Goal: Task Accomplishment & Management: Manage account settings

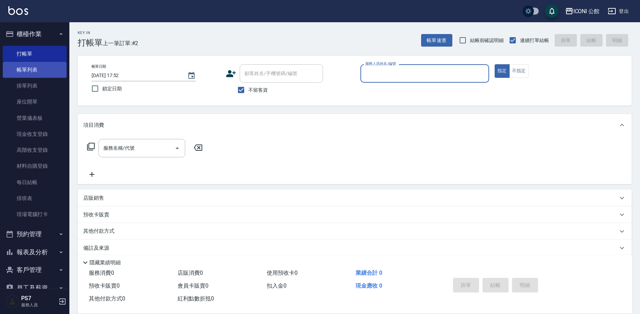
click at [40, 69] on link "帳單列表" at bounding box center [35, 70] width 64 height 16
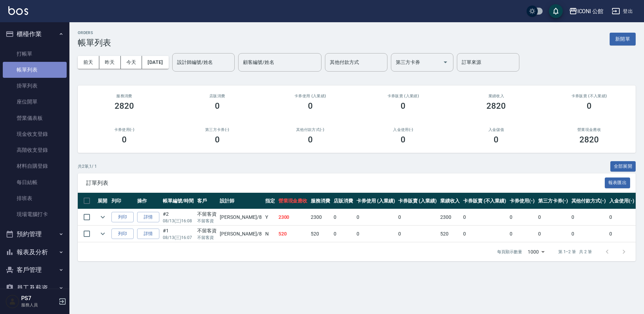
click at [42, 62] on link "帳單列表" at bounding box center [35, 70] width 64 height 16
click at [42, 52] on link "打帳單" at bounding box center [35, 54] width 64 height 16
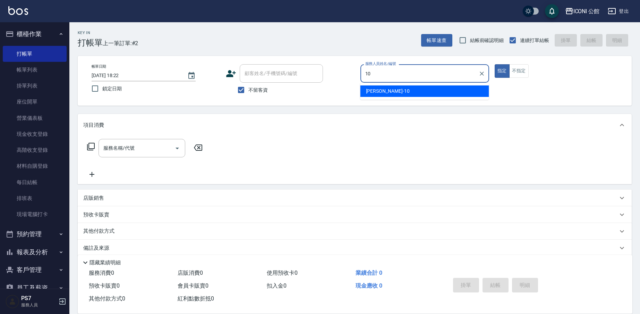
type input "[PERSON_NAME]-10"
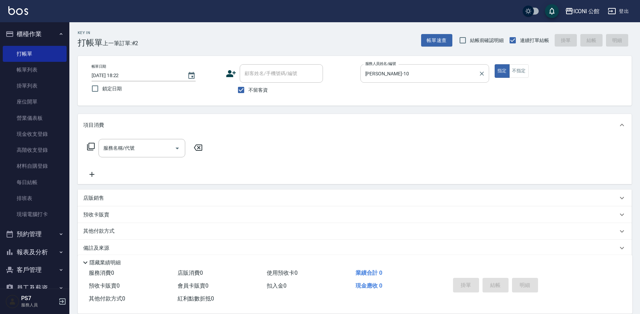
type button "true"
click at [94, 148] on icon at bounding box center [91, 147] width 8 height 8
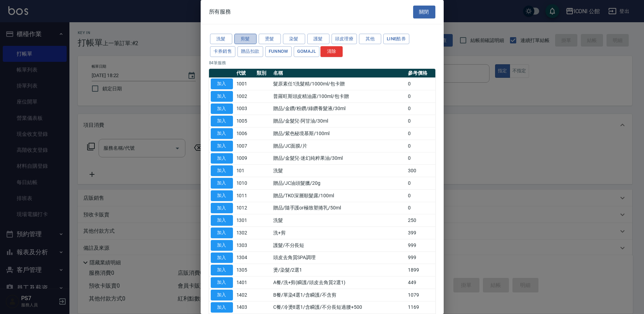
click at [253, 37] on button "剪髮" at bounding box center [245, 39] width 22 height 11
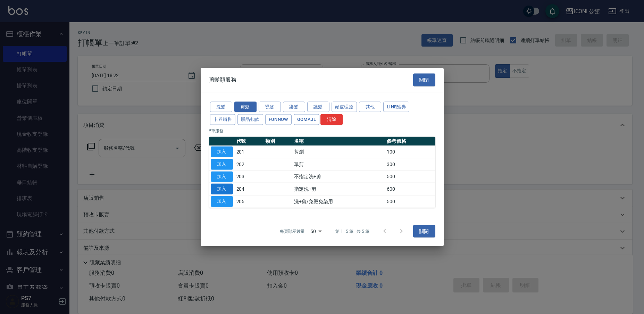
click at [227, 189] on button "加入" at bounding box center [222, 189] width 22 height 11
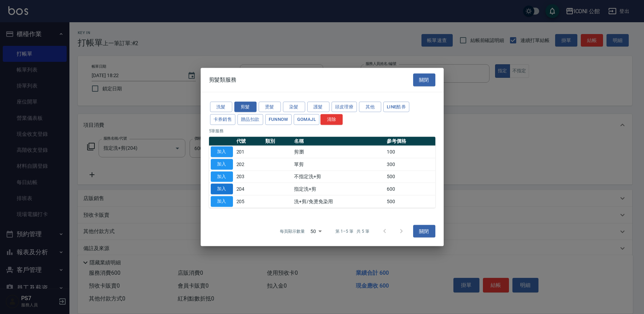
type input "指定洗+剪(204)"
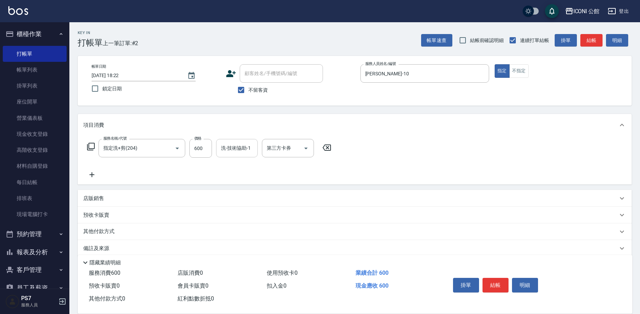
click at [239, 147] on input "洗-技術協助-1" at bounding box center [236, 148] width 35 height 12
type input "PS7-99"
click at [495, 279] on button "結帳" at bounding box center [496, 285] width 26 height 15
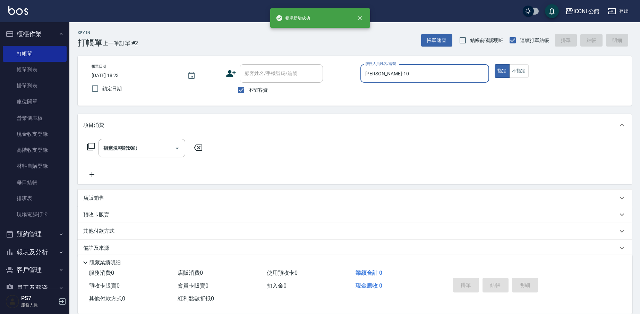
type input "[DATE] 18:23"
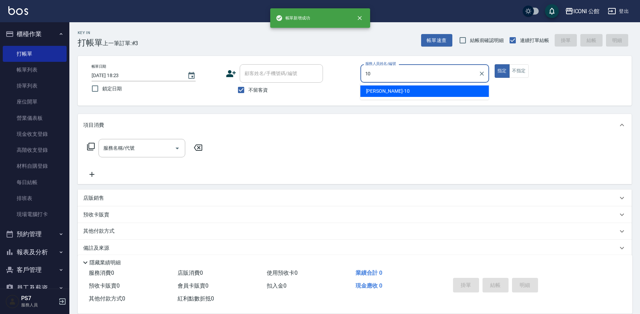
type input "[PERSON_NAME]-10"
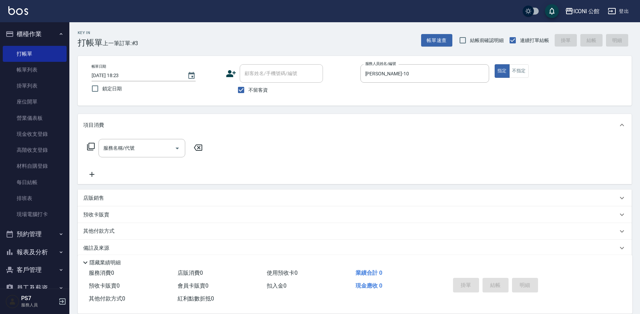
click at [91, 148] on icon at bounding box center [91, 146] width 8 height 8
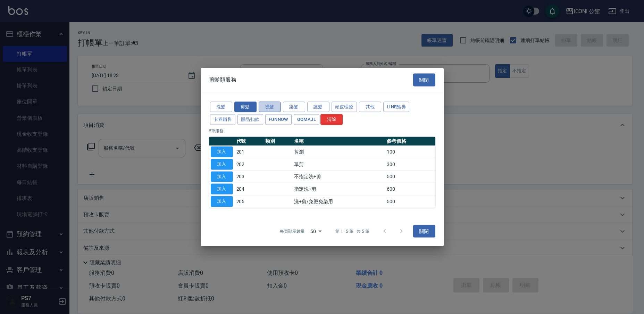
click at [271, 105] on button "燙髮" at bounding box center [269, 106] width 22 height 11
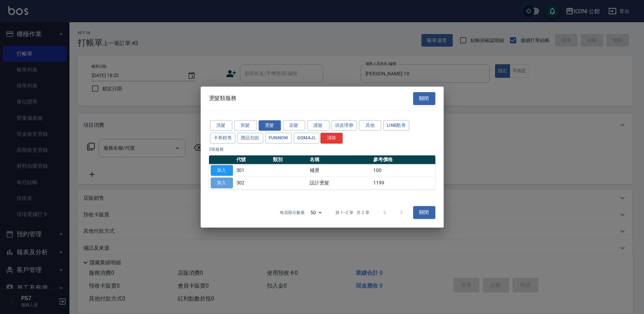
click at [225, 184] on button "加入" at bounding box center [222, 182] width 22 height 11
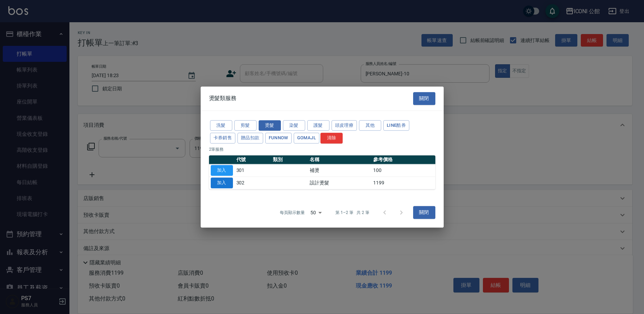
type input "設計燙髮(302)"
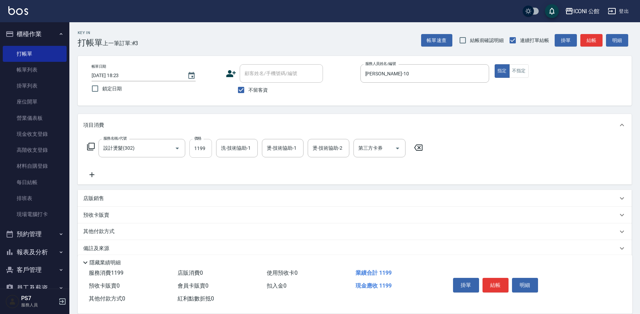
click at [198, 152] on input "1199" at bounding box center [200, 148] width 23 height 19
type input "1480"
type input "PS7-99"
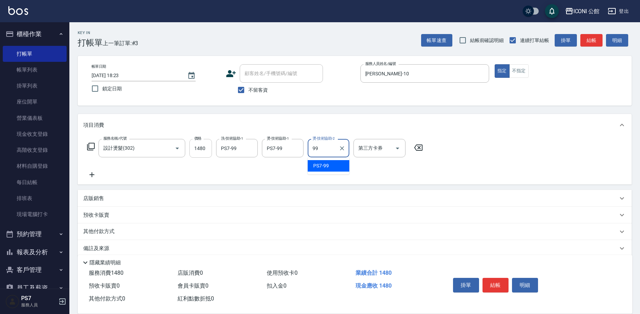
type input "PS7-99"
click at [89, 147] on icon at bounding box center [91, 147] width 8 height 8
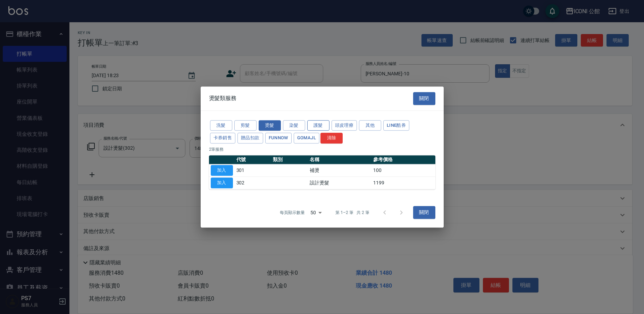
click at [322, 125] on button "護髮" at bounding box center [318, 125] width 22 height 11
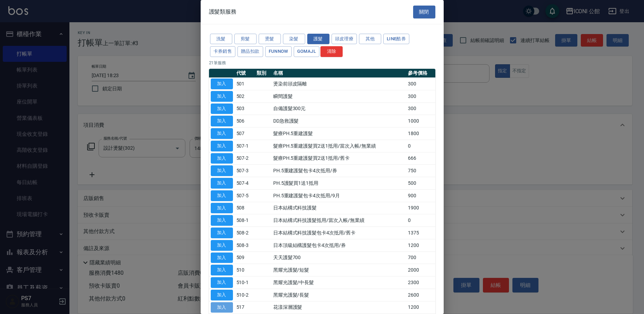
click at [231, 302] on button "加入" at bounding box center [222, 307] width 22 height 11
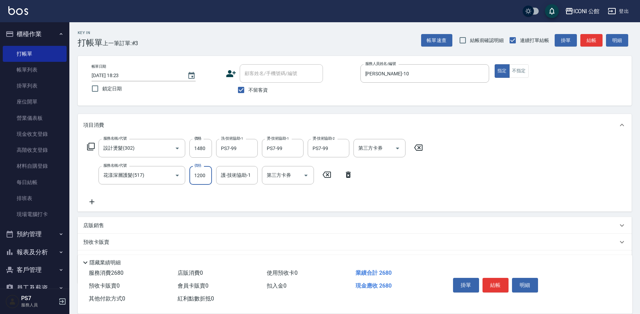
click at [202, 176] on input "1200" at bounding box center [200, 175] width 23 height 19
type input "960"
type input "PS7-99"
click at [492, 278] on button "結帳" at bounding box center [496, 285] width 26 height 15
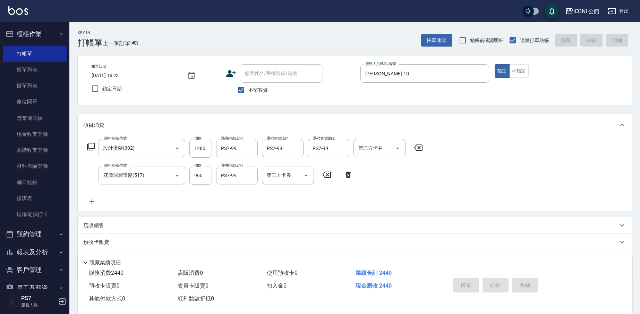
type input "[DATE] 18:24"
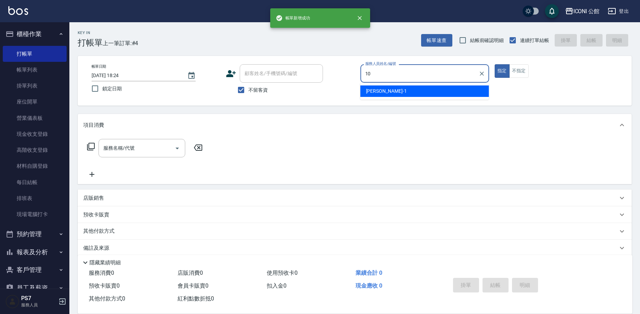
type input "[PERSON_NAME]-10"
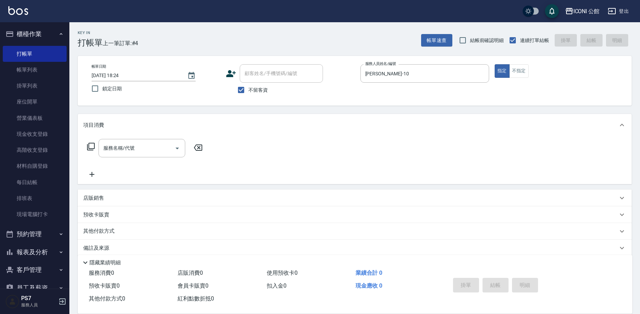
click at [88, 145] on icon at bounding box center [91, 147] width 8 height 8
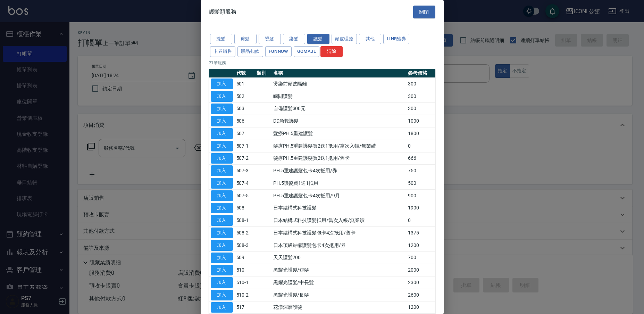
click at [245, 33] on div "洗髮 剪髮 燙髮 染髮 護髮 頭皮理療 其他 LINE酷券 卡券銷售 贈品扣款 FUNNOW GOMAJL 清除" at bounding box center [322, 46] width 226 height 26
click at [245, 36] on button "剪髮" at bounding box center [245, 39] width 22 height 11
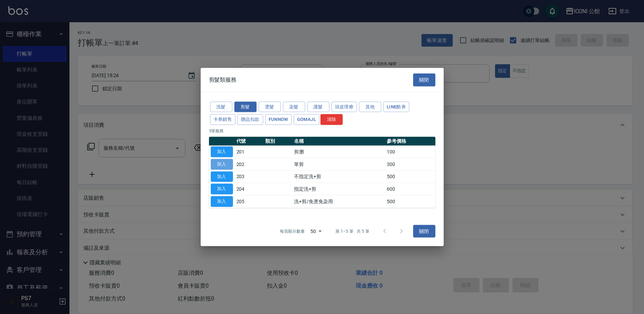
click at [221, 160] on button "加入" at bounding box center [222, 164] width 22 height 11
type input "單剪(202)"
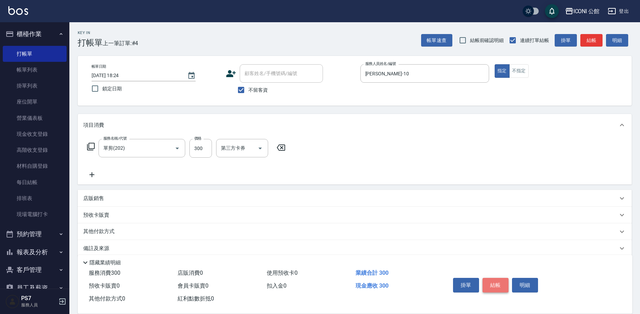
click at [494, 285] on button "結帳" at bounding box center [496, 285] width 26 height 15
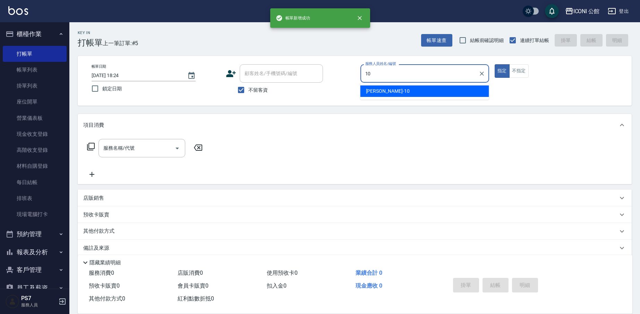
type input "[PERSON_NAME]-10"
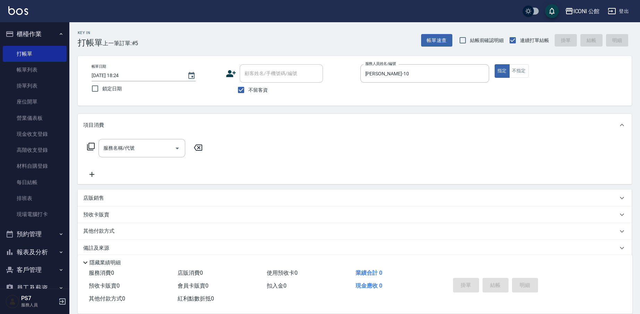
click at [91, 149] on icon at bounding box center [91, 146] width 8 height 8
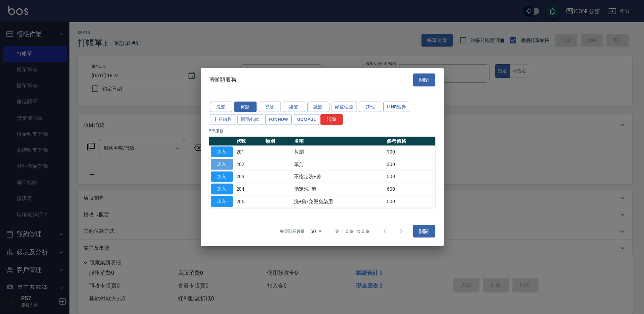
click at [228, 165] on button "加入" at bounding box center [222, 164] width 22 height 11
type input "單剪(202)"
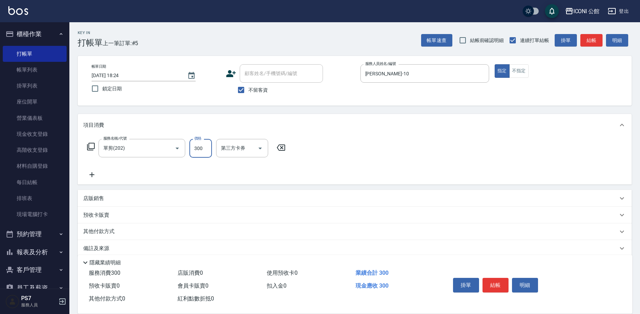
click at [199, 153] on input "300" at bounding box center [200, 148] width 23 height 19
type input "200"
click at [90, 150] on icon at bounding box center [91, 147] width 8 height 8
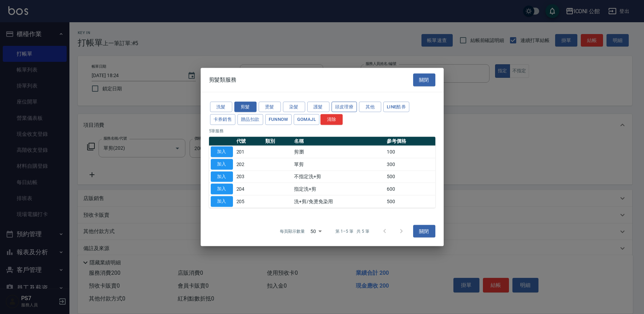
click at [333, 105] on button "頭皮理療" at bounding box center [344, 106] width 26 height 11
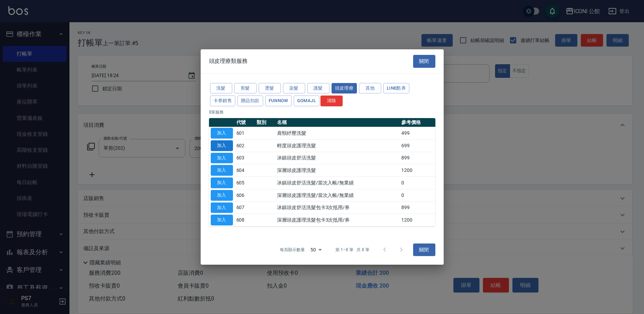
click at [220, 148] on button "加入" at bounding box center [222, 145] width 22 height 11
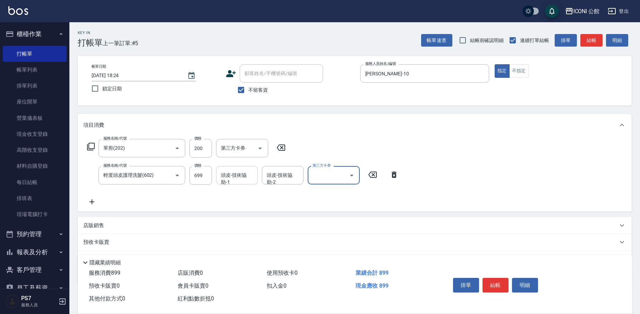
click at [235, 179] on input "頭皮-技術協助-1" at bounding box center [236, 175] width 35 height 12
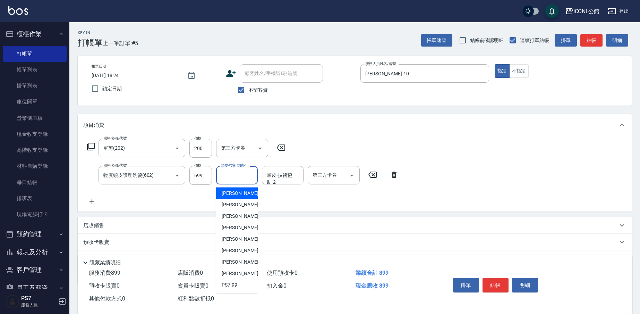
click at [235, 179] on input "頭皮-技術協助-1" at bounding box center [236, 175] width 35 height 12
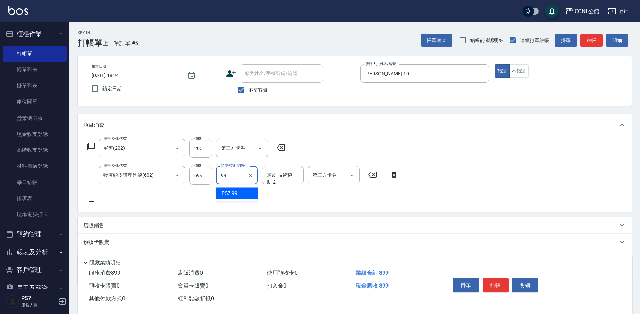
type input "PS7-99"
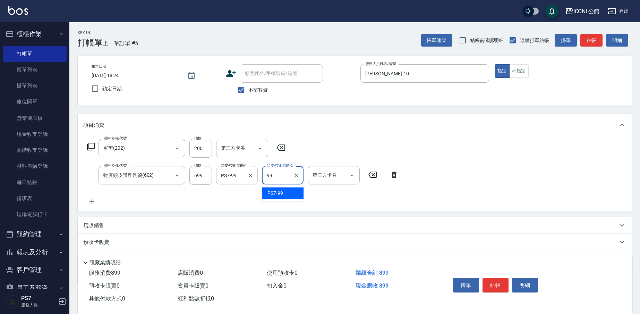
type input "PS7-99"
click at [487, 279] on button "結帳" at bounding box center [496, 285] width 26 height 15
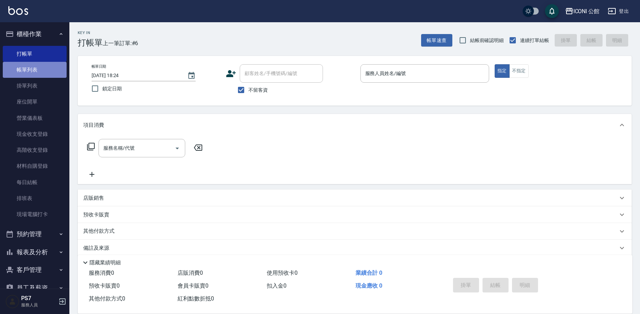
click at [46, 70] on link "帳單列表" at bounding box center [35, 70] width 64 height 16
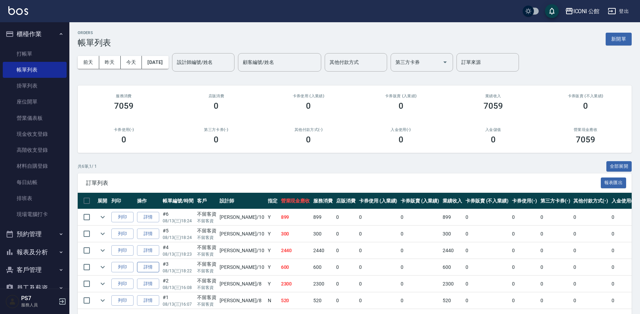
click at [147, 265] on link "詳情" at bounding box center [148, 267] width 22 height 11
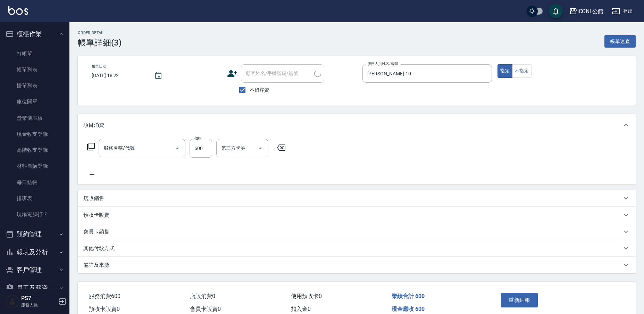
type input "[DATE] 18:22"
checkbox input "true"
type input "[PERSON_NAME]-10"
type input "指定洗+剪(204)"
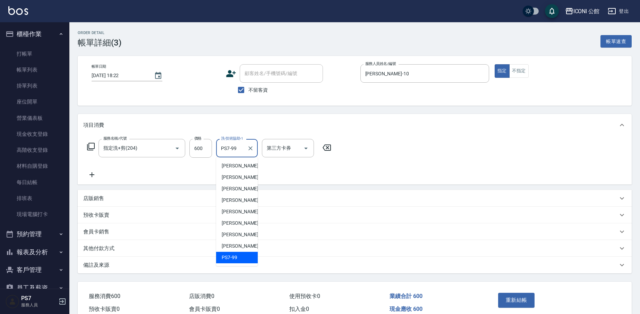
click at [240, 153] on input "PS7-99" at bounding box center [231, 148] width 25 height 12
click at [238, 213] on span "[PERSON_NAME] -10" at bounding box center [244, 211] width 44 height 7
type input "[PERSON_NAME]-10"
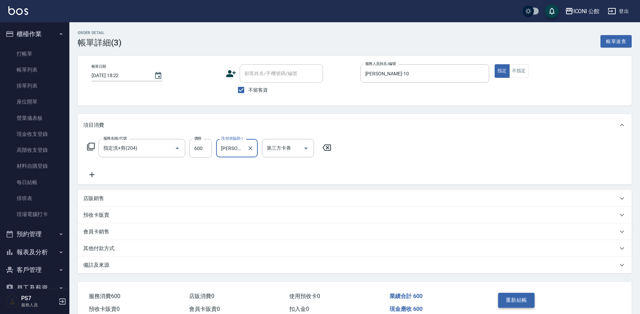
click at [504, 297] on button "重新結帳" at bounding box center [516, 299] width 37 height 15
